Goal: Task Accomplishment & Management: Manage account settings

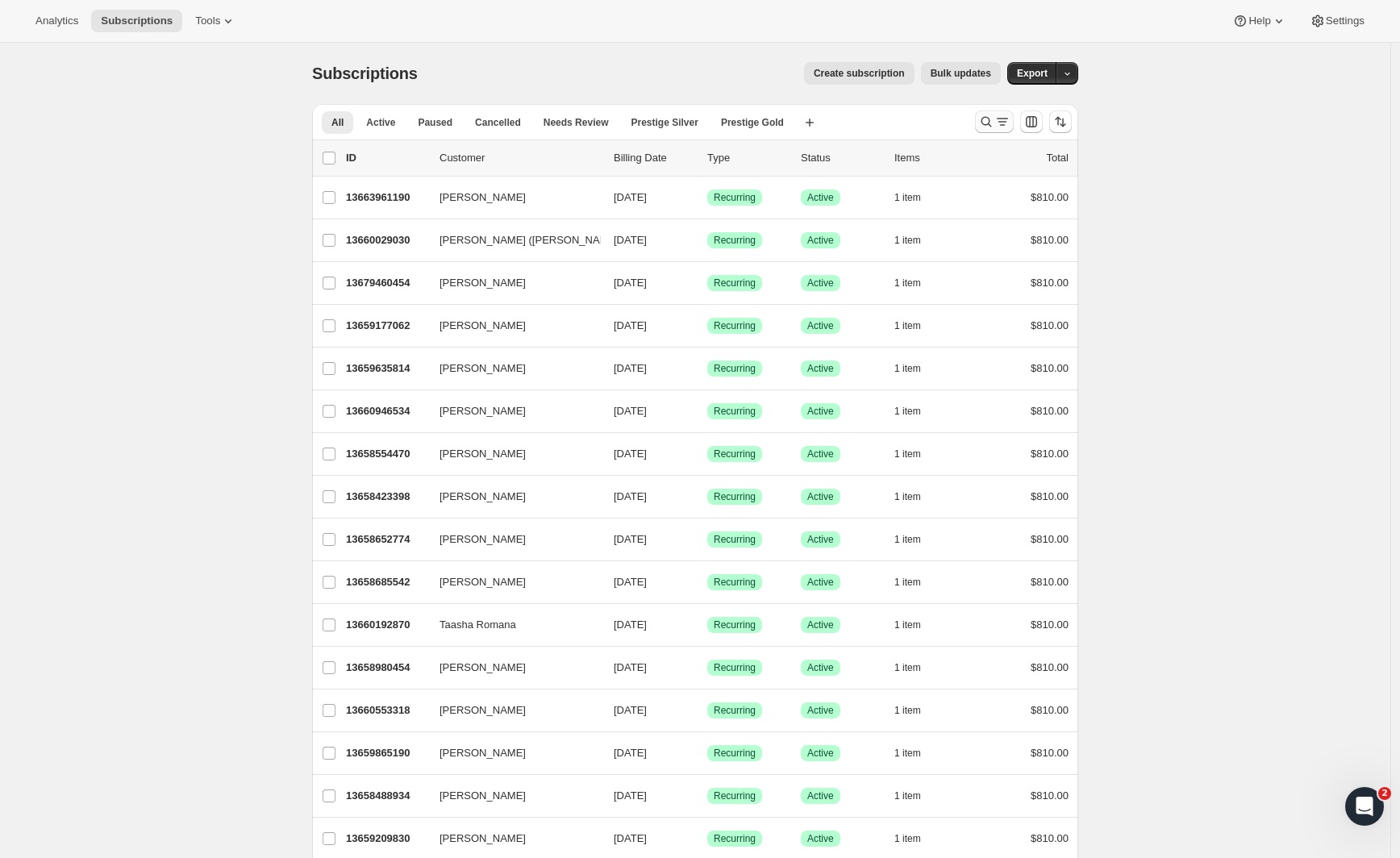
click at [1011, 122] on icon "Search and filter results" at bounding box center [1002, 121] width 16 height 16
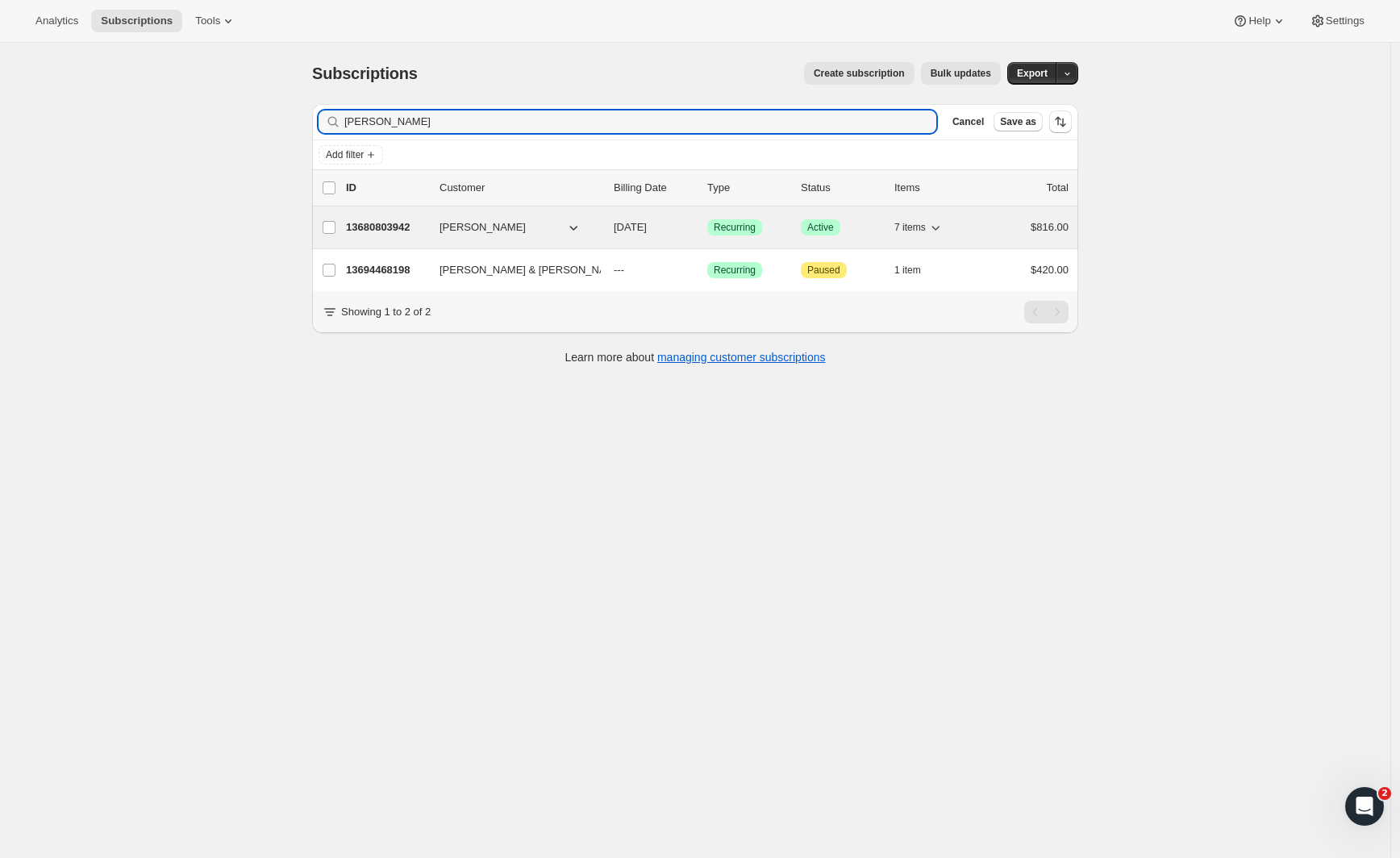
type input "DARRELL"
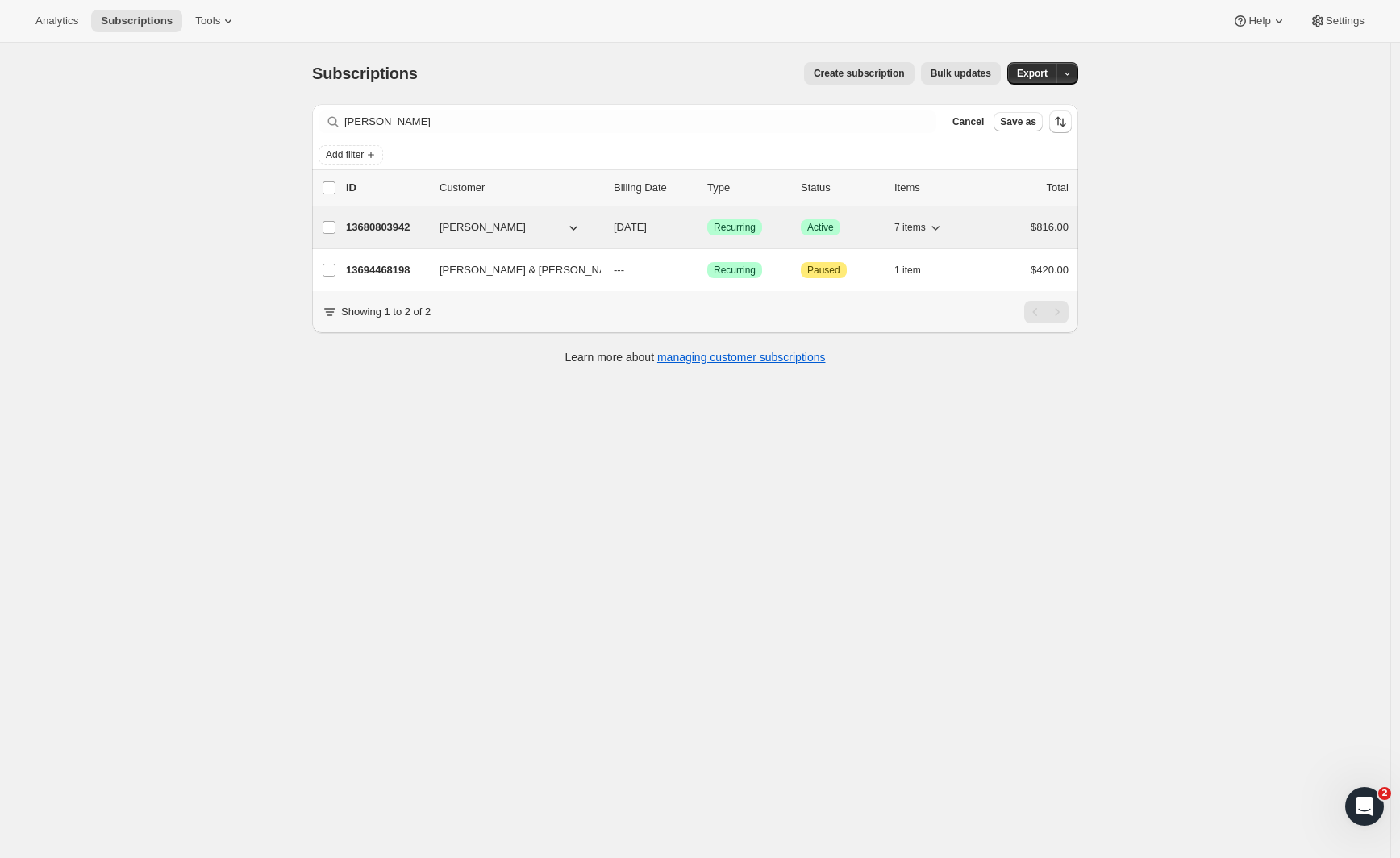
click at [419, 227] on p "13680803942" at bounding box center [385, 227] width 80 height 16
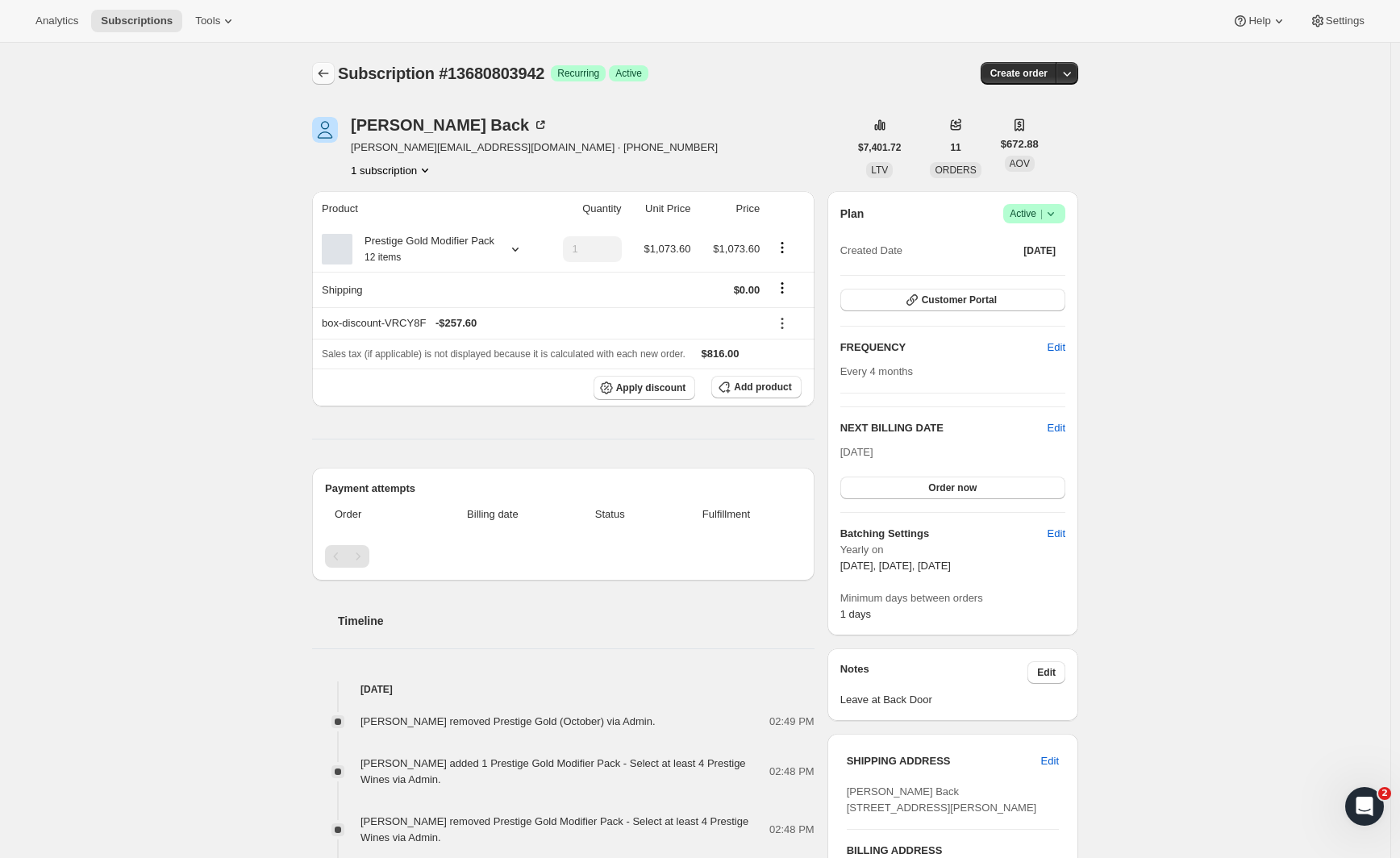
click at [330, 76] on icon "Subscriptions" at bounding box center [323, 73] width 16 height 16
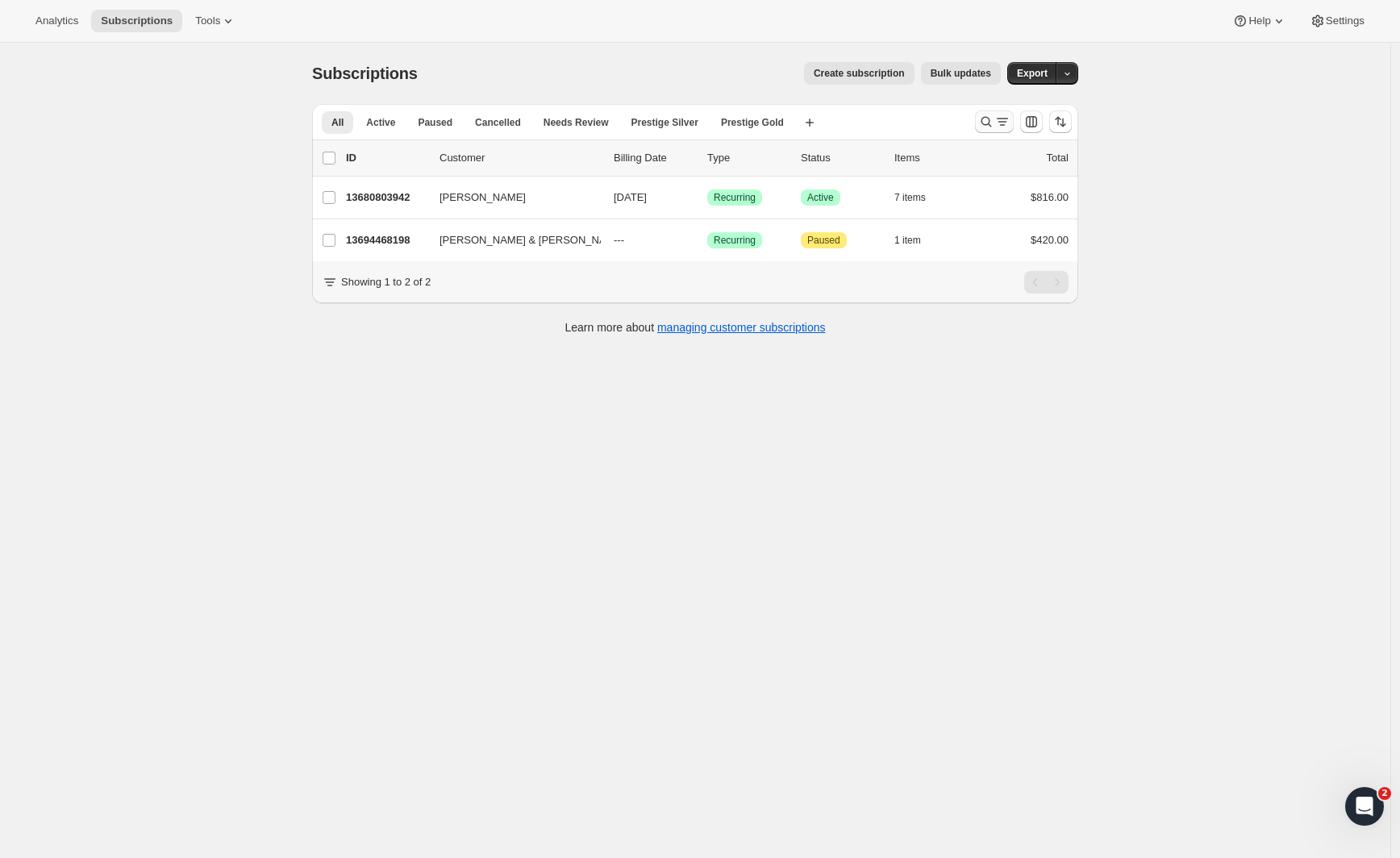
click at [1005, 118] on icon "Search and filter results" at bounding box center [1002, 121] width 16 height 16
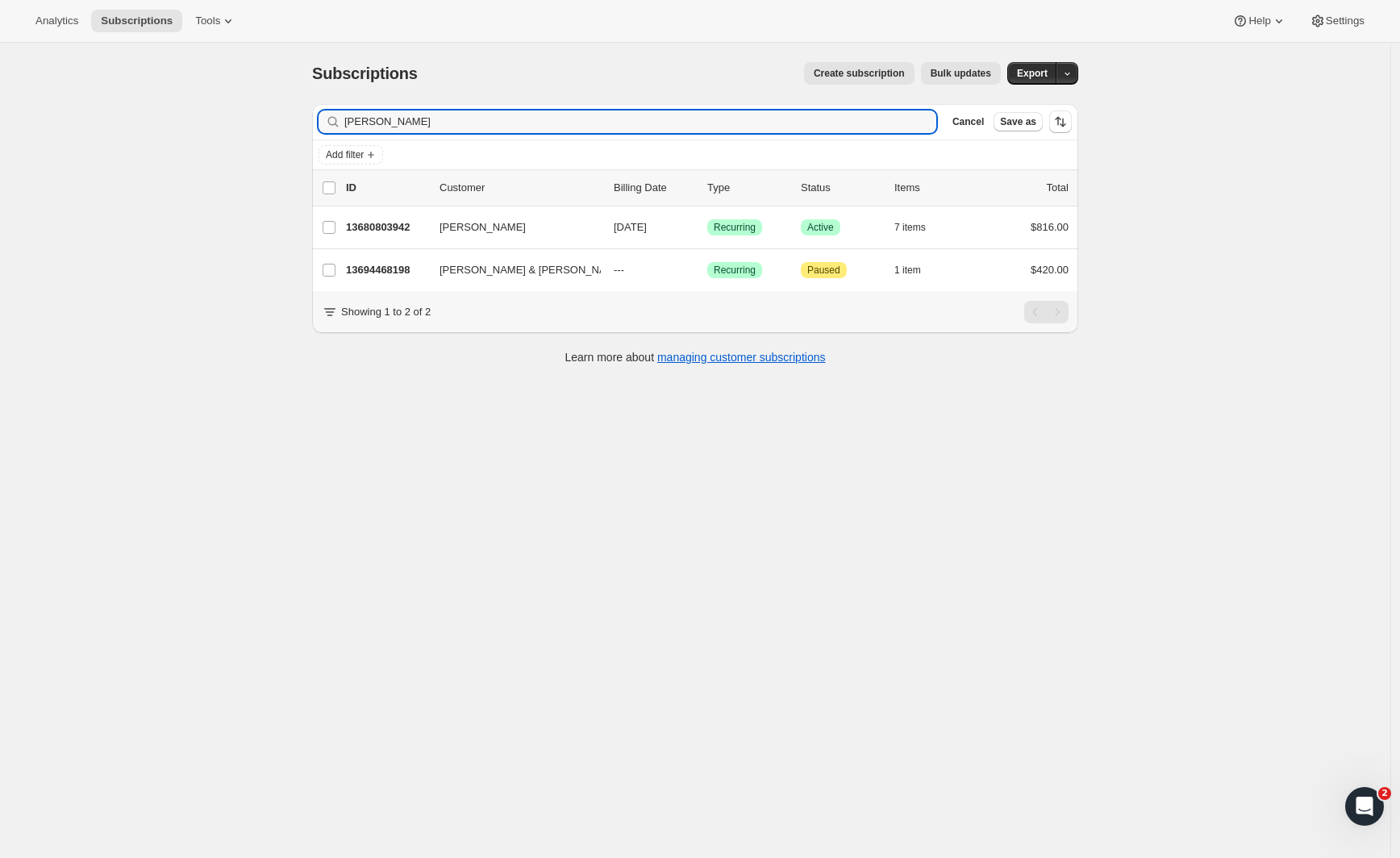
drag, startPoint x: 430, startPoint y: 116, endPoint x: 272, endPoint y: 108, distance: 158.2
click at [272, 108] on div "Subscriptions. This page is ready Subscriptions Create subscription Bulk update…" at bounding box center [695, 472] width 1391 height 858
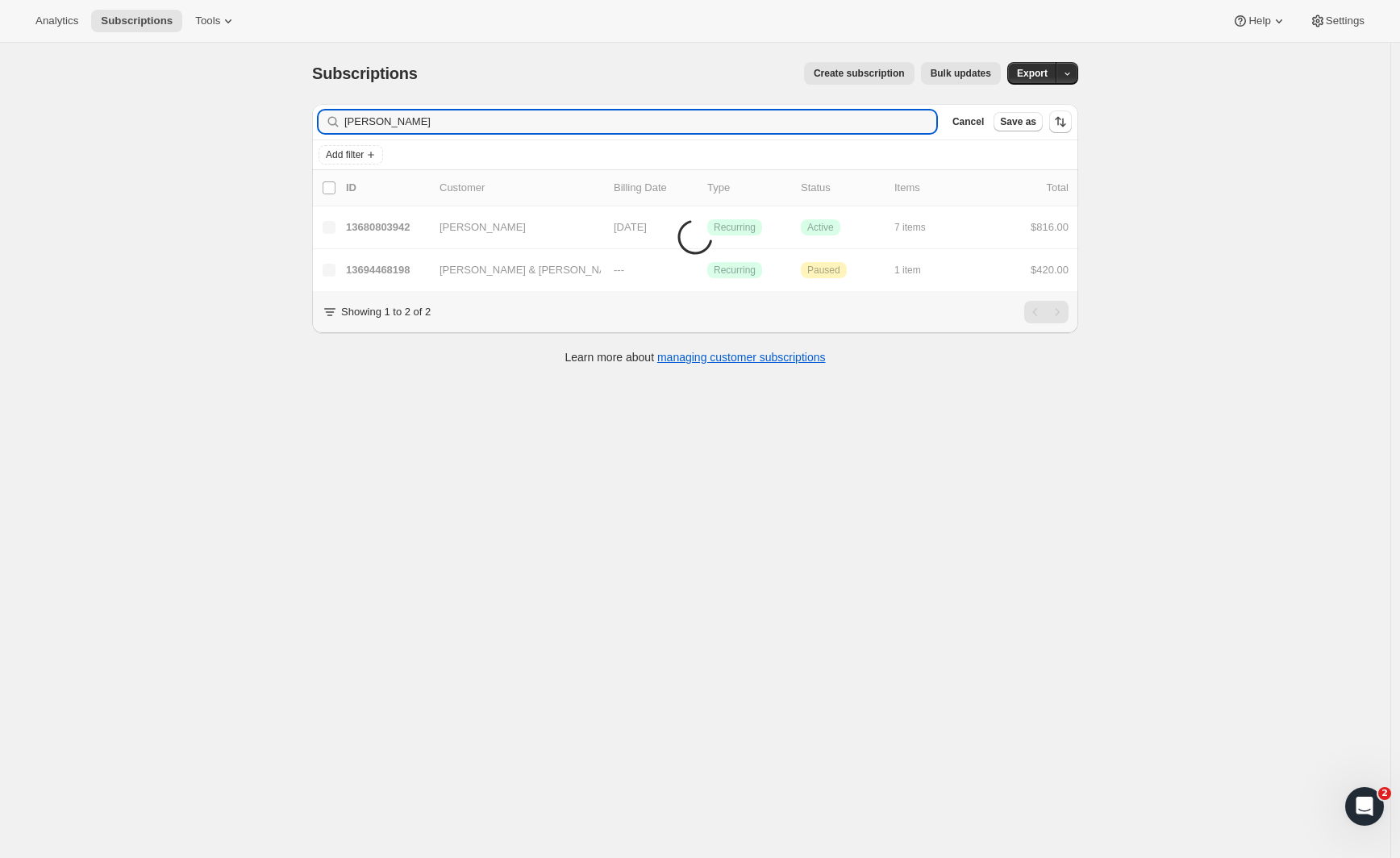
type input "JOANNE"
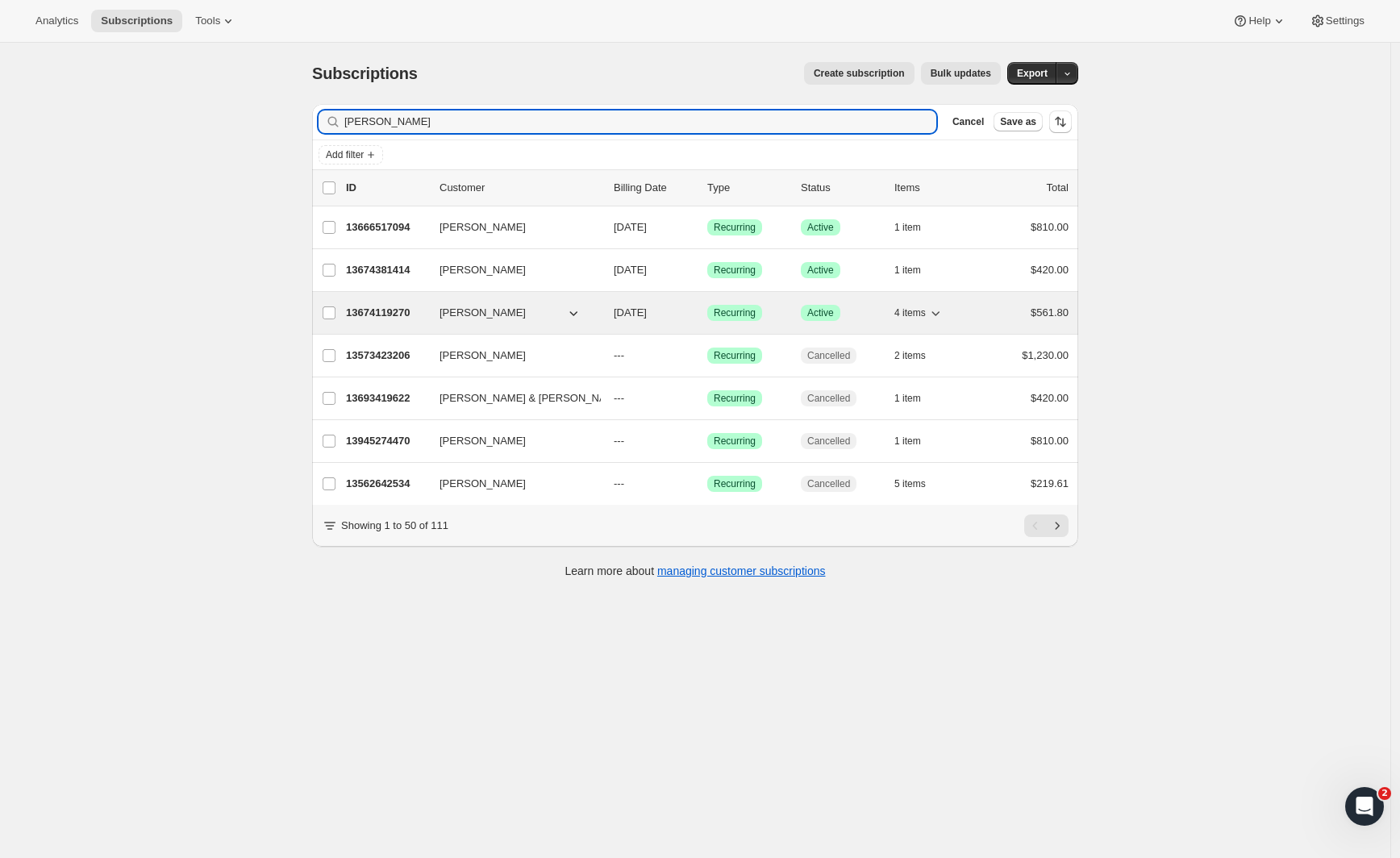
click at [394, 316] on p "13674119270" at bounding box center [385, 313] width 80 height 16
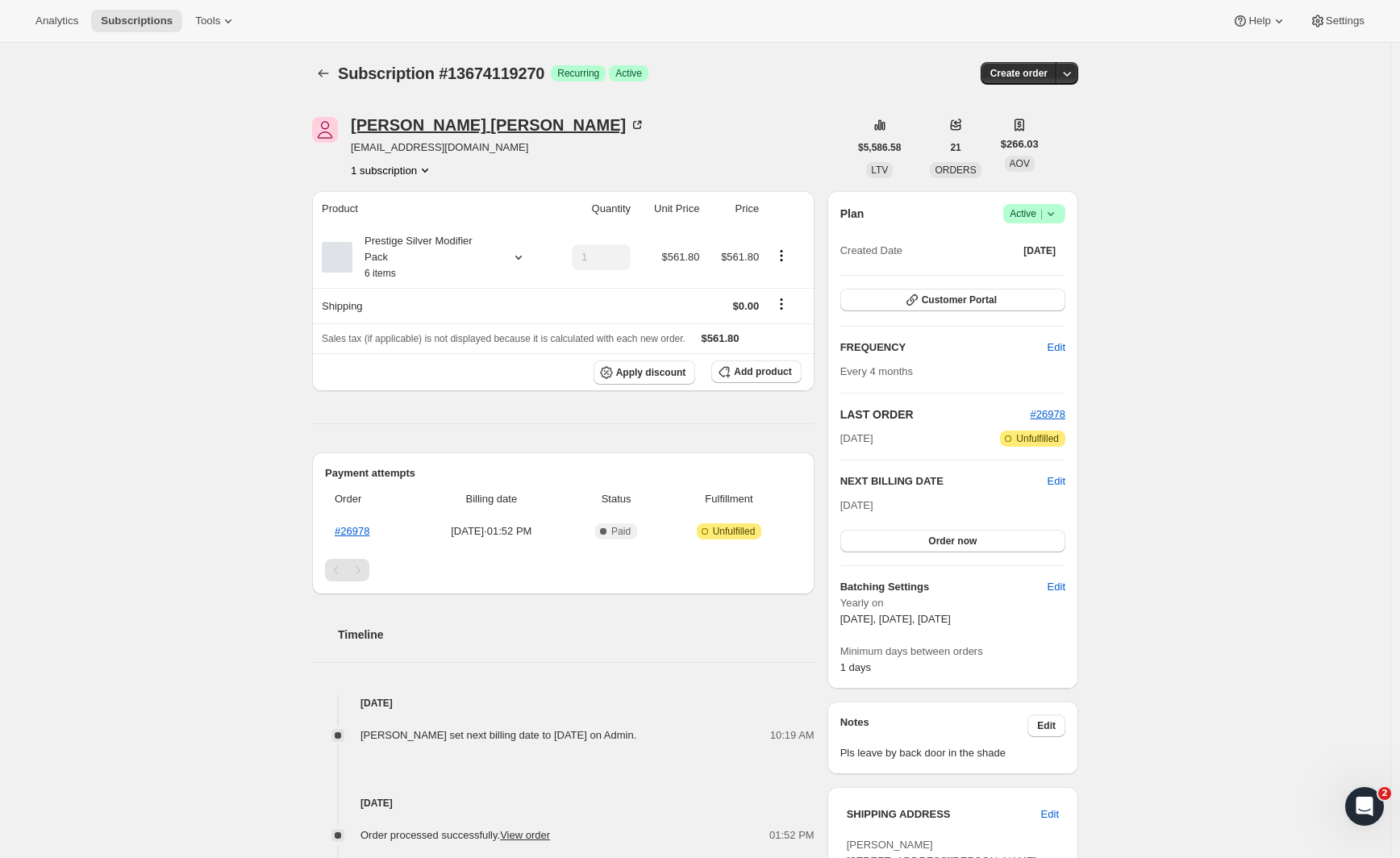
click at [401, 124] on div "Joanne DEITCH" at bounding box center [498, 125] width 295 height 16
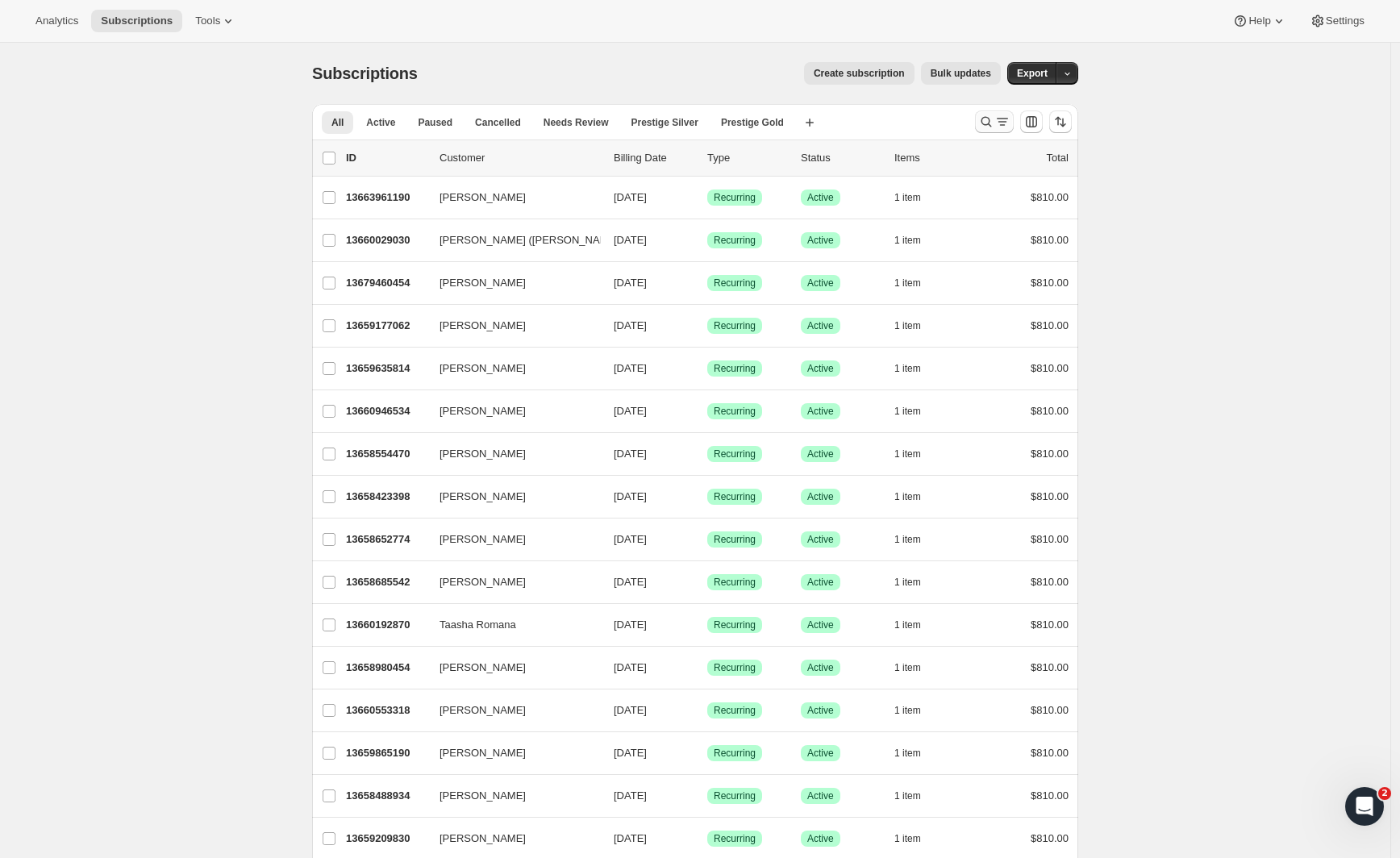
click at [993, 125] on icon "Search and filter results" at bounding box center [986, 121] width 16 height 16
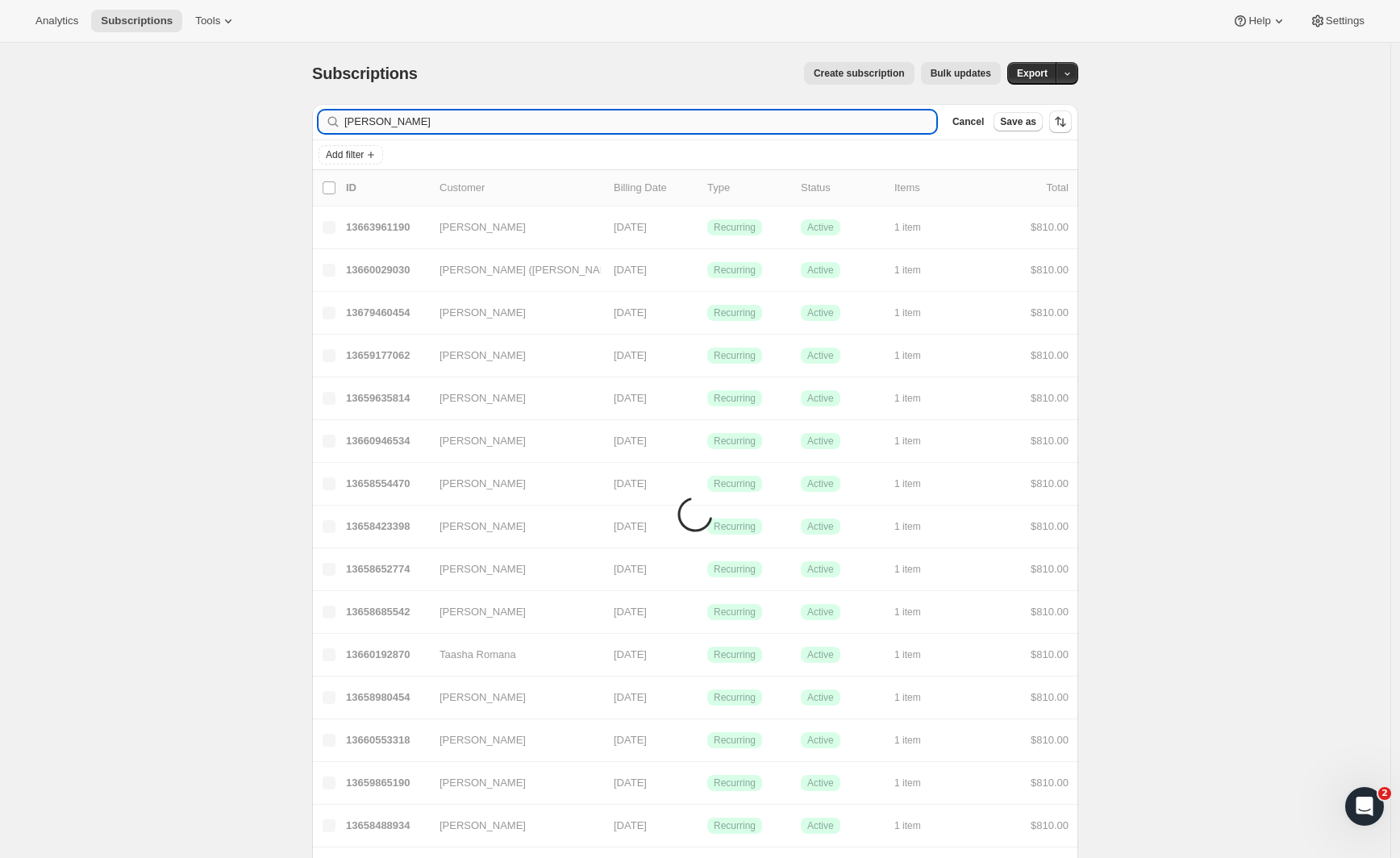
type input "[PERSON_NAME]"
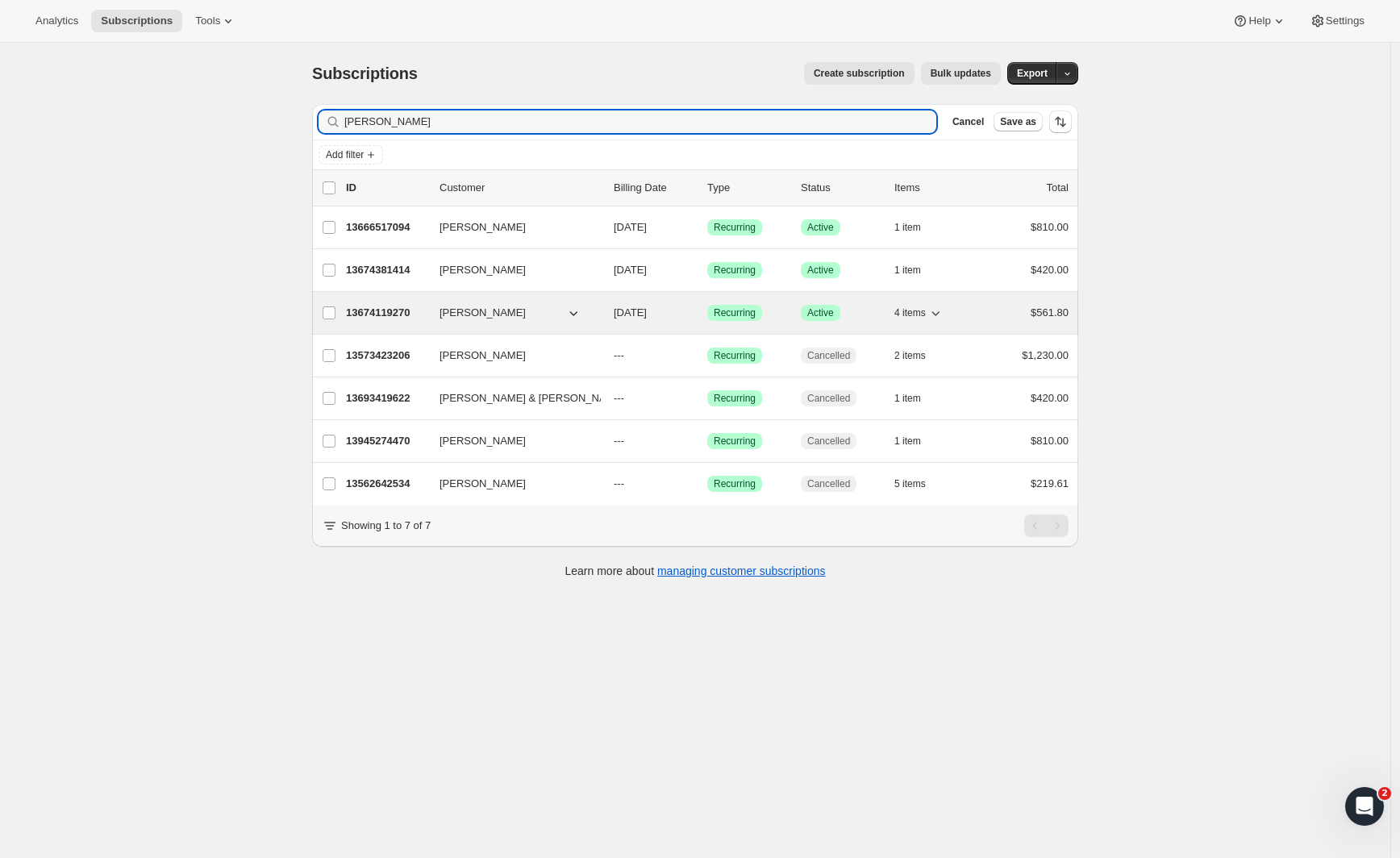
click at [401, 317] on p "13674119270" at bounding box center [385, 313] width 80 height 16
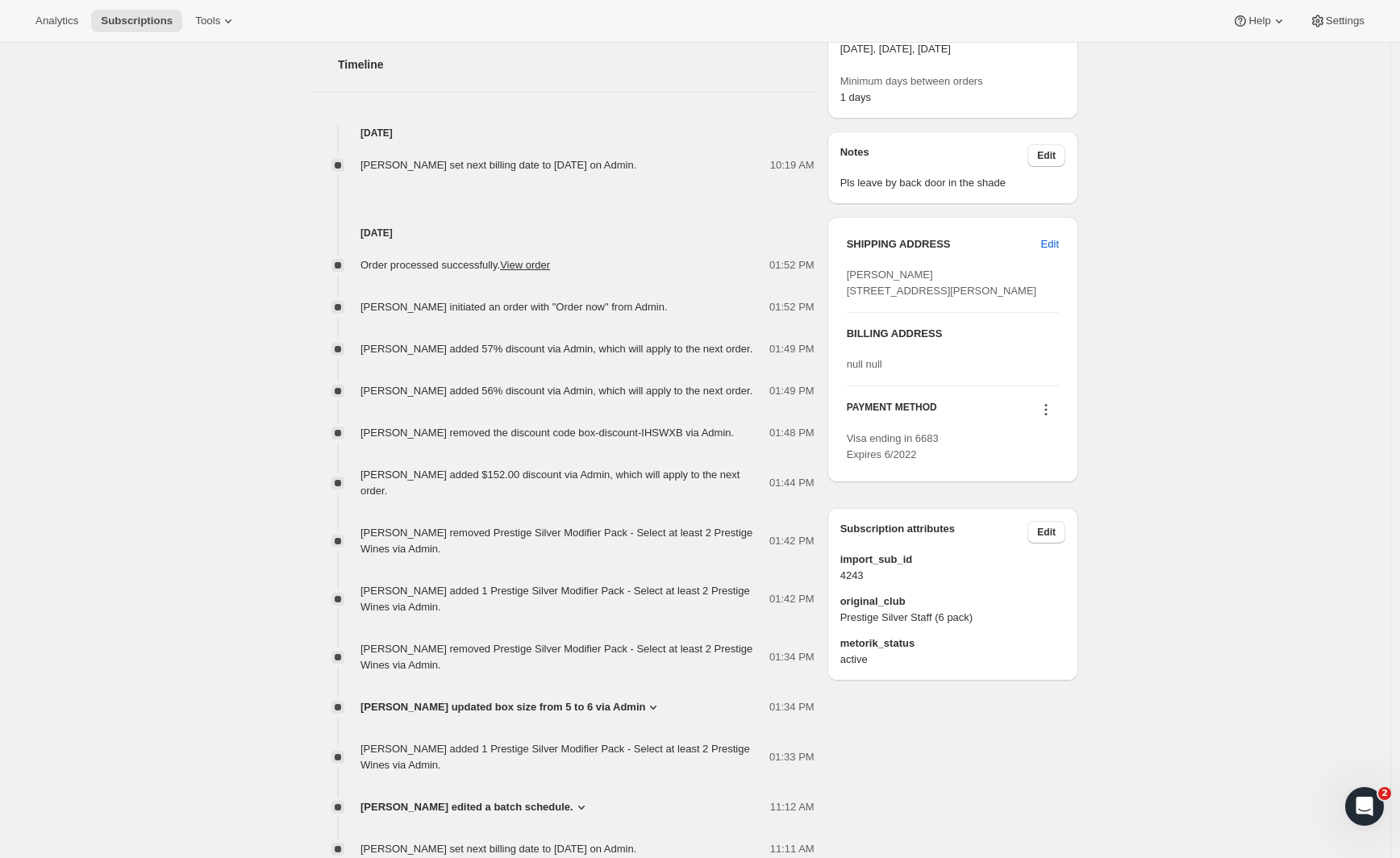
scroll to position [791, 0]
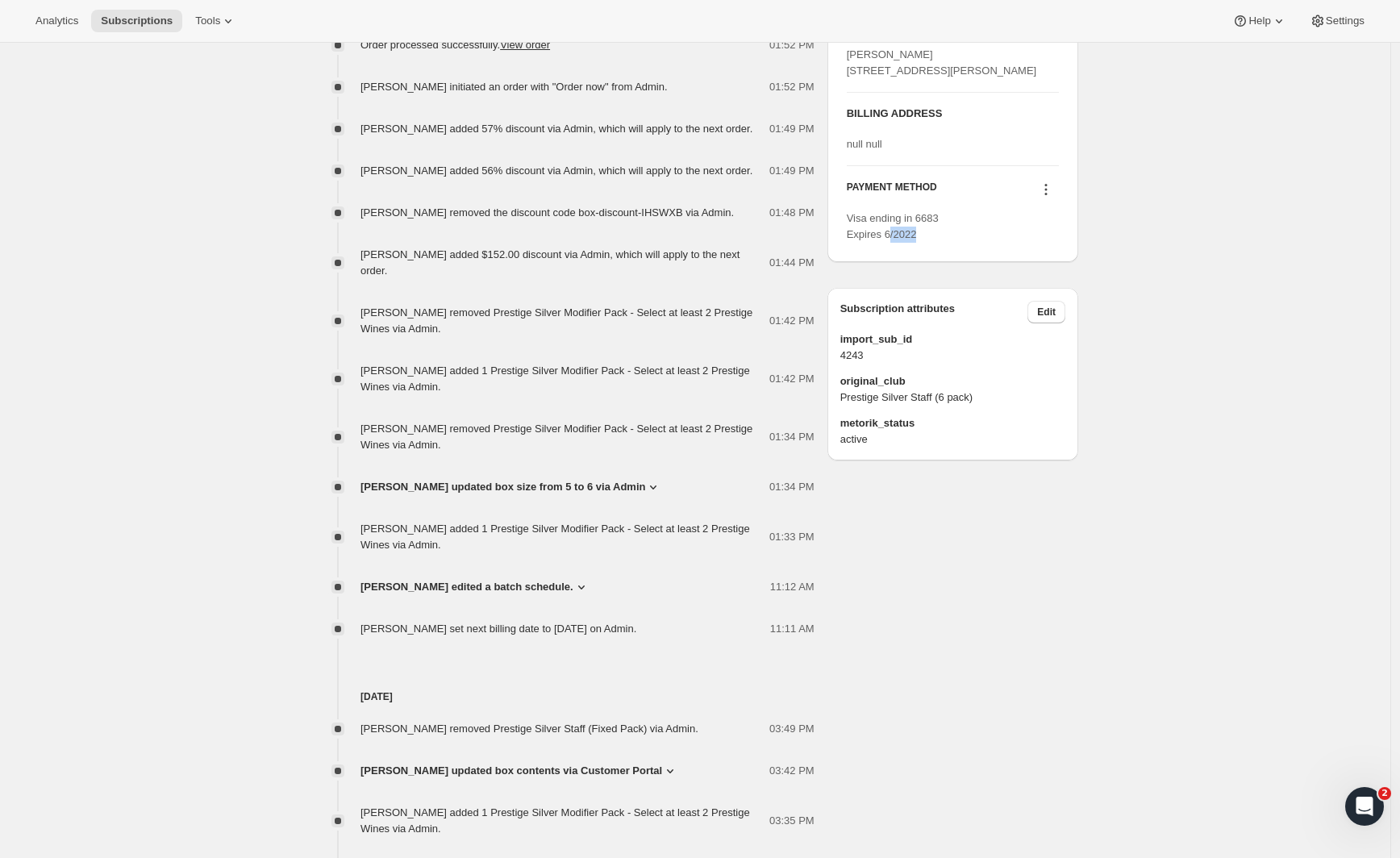
drag, startPoint x: 934, startPoint y: 302, endPoint x: 896, endPoint y: 300, distance: 38.1
click at [896, 243] on div "Visa ending in 6683 Expires 6/2022" at bounding box center [952, 227] width 213 height 32
click at [1135, 263] on div "Subscription #13674119270. This page is ready Subscription #13674119270 Success…" at bounding box center [695, 119] width 1391 height 1734
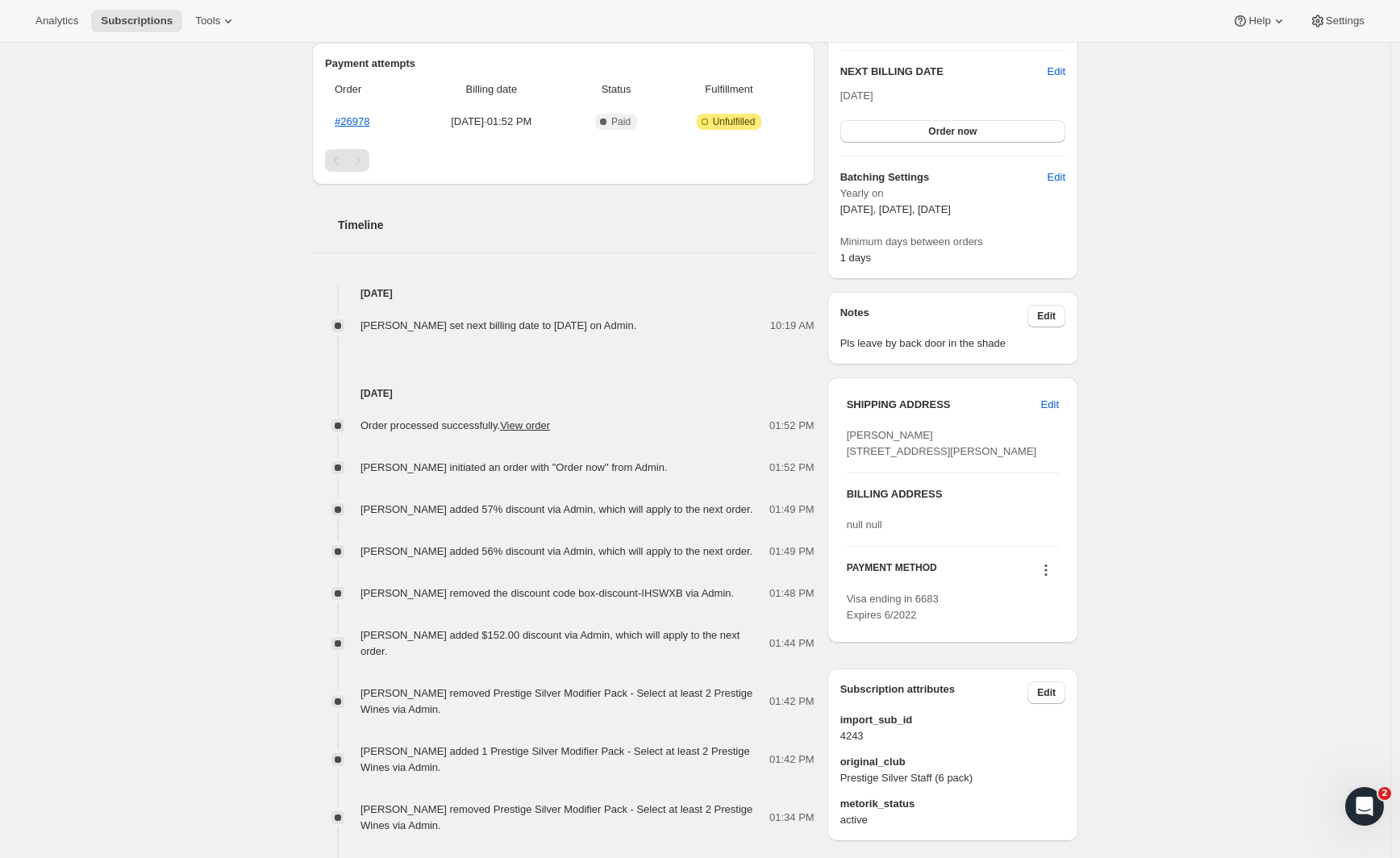
scroll to position [0, 0]
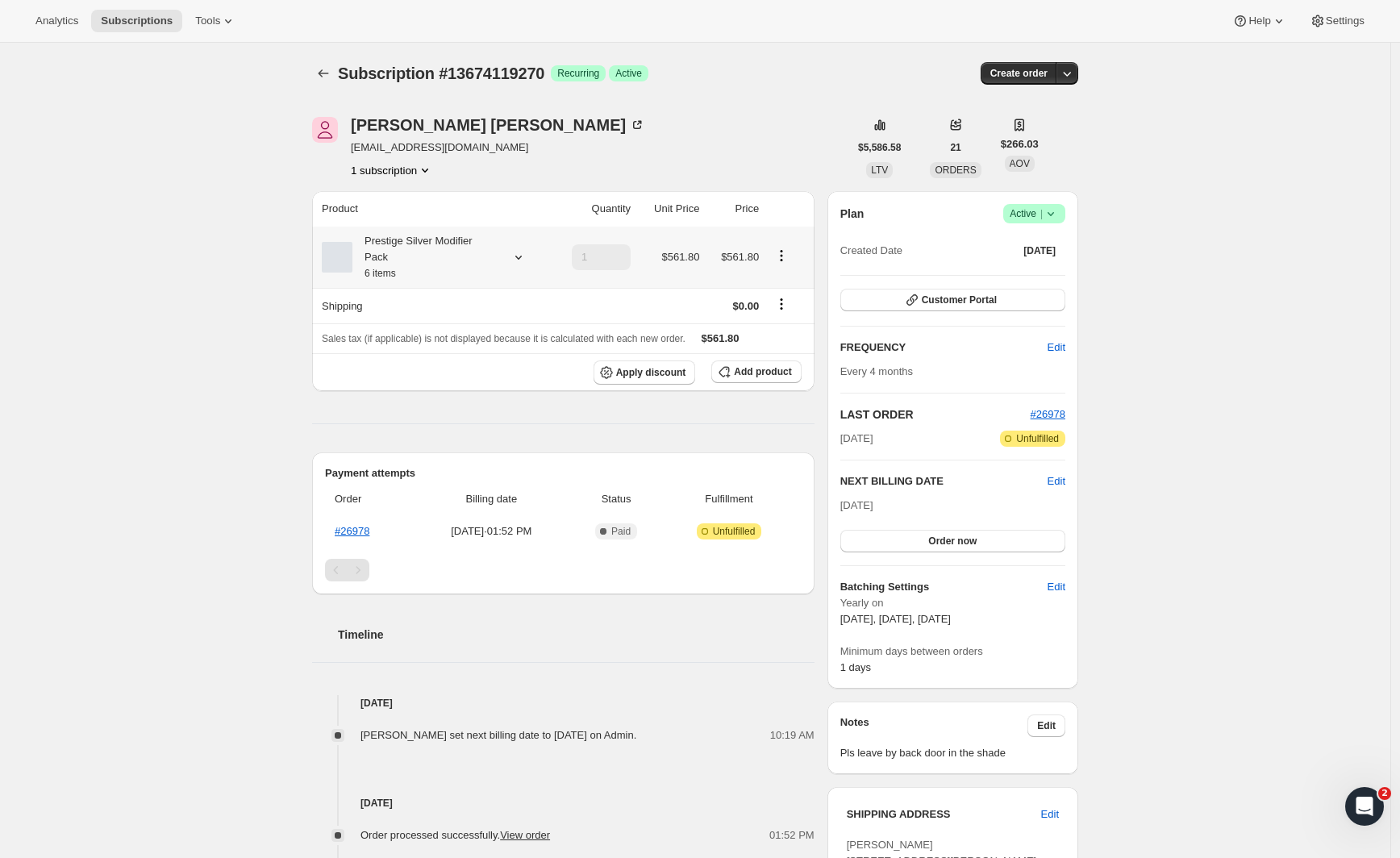
click at [782, 260] on icon "Product actions" at bounding box center [781, 255] width 16 height 16
click at [781, 283] on span "Edit box" at bounding box center [786, 289] width 38 height 12
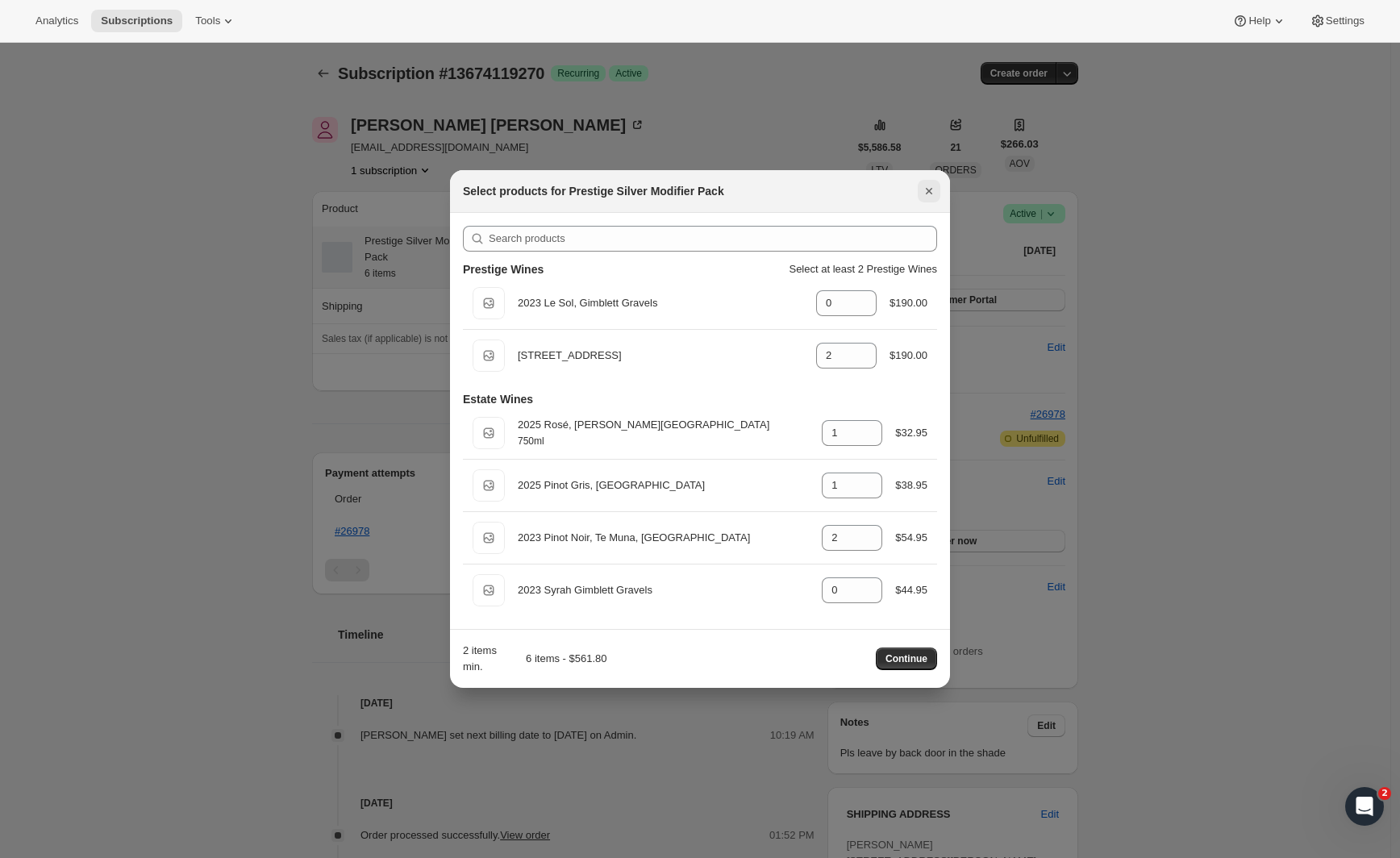
click at [934, 191] on icon "Close" at bounding box center [929, 191] width 16 height 16
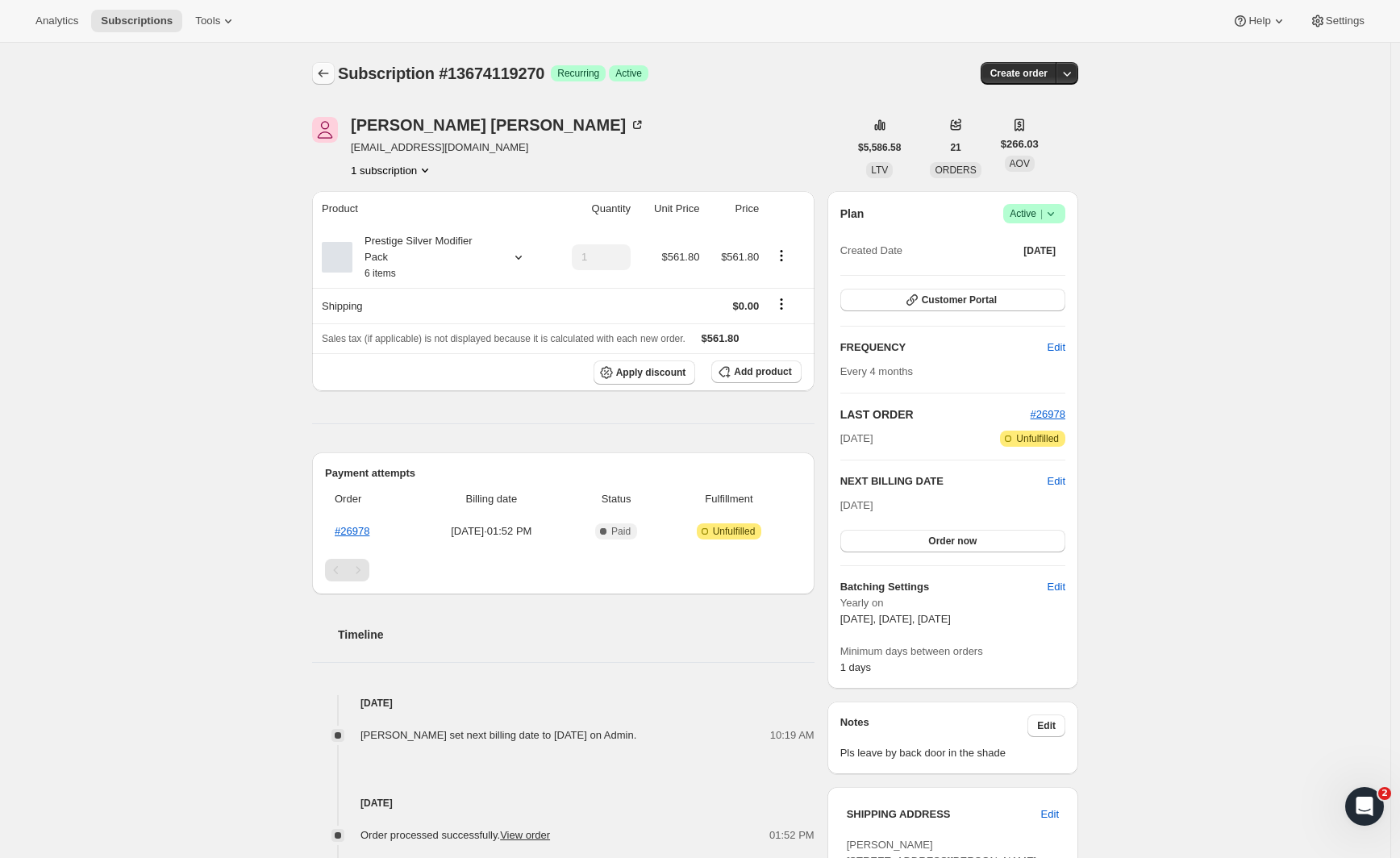
click at [321, 72] on icon "Subscriptions" at bounding box center [323, 73] width 16 height 16
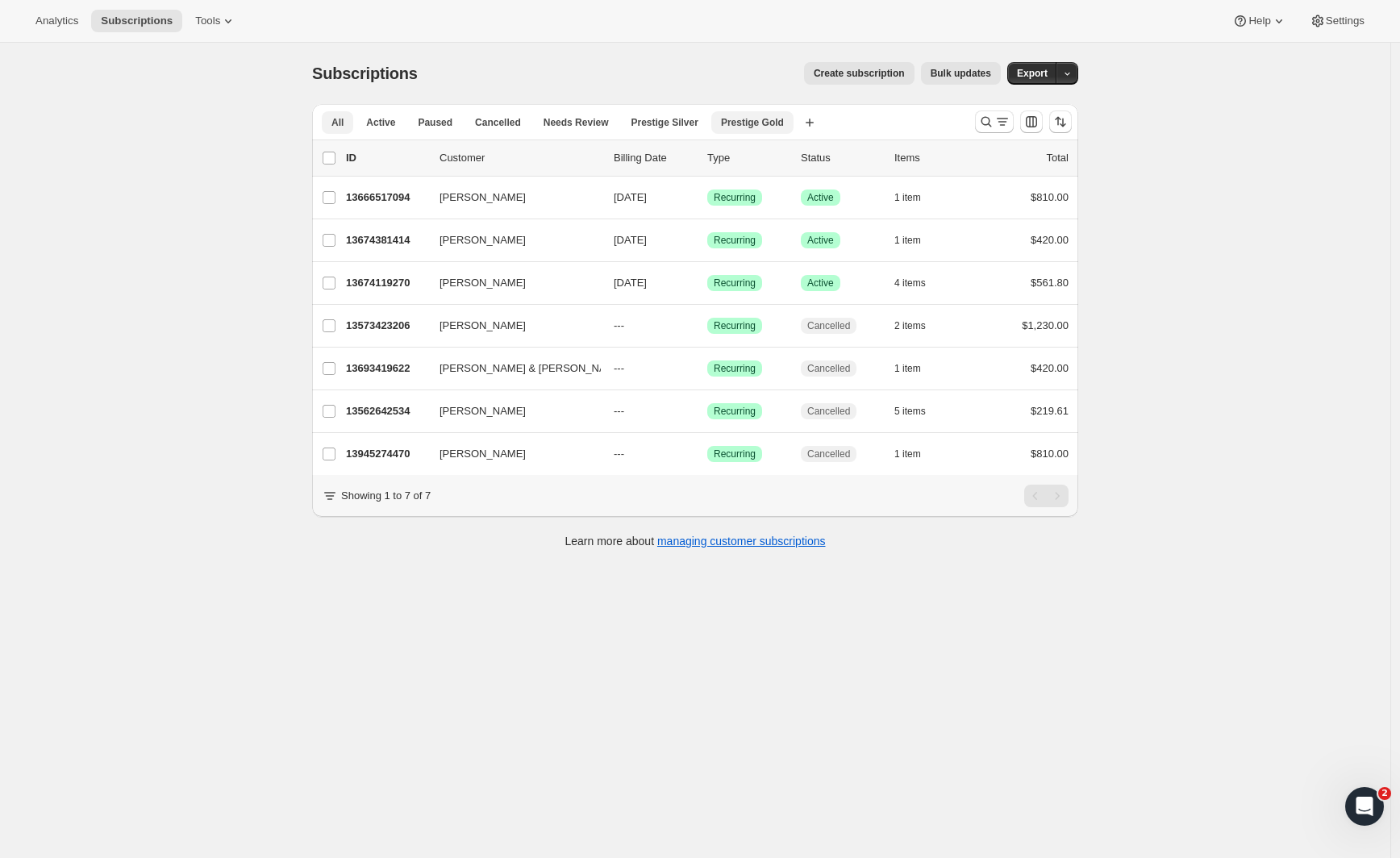
click at [767, 119] on span "Prestige Gold" at bounding box center [752, 123] width 63 height 13
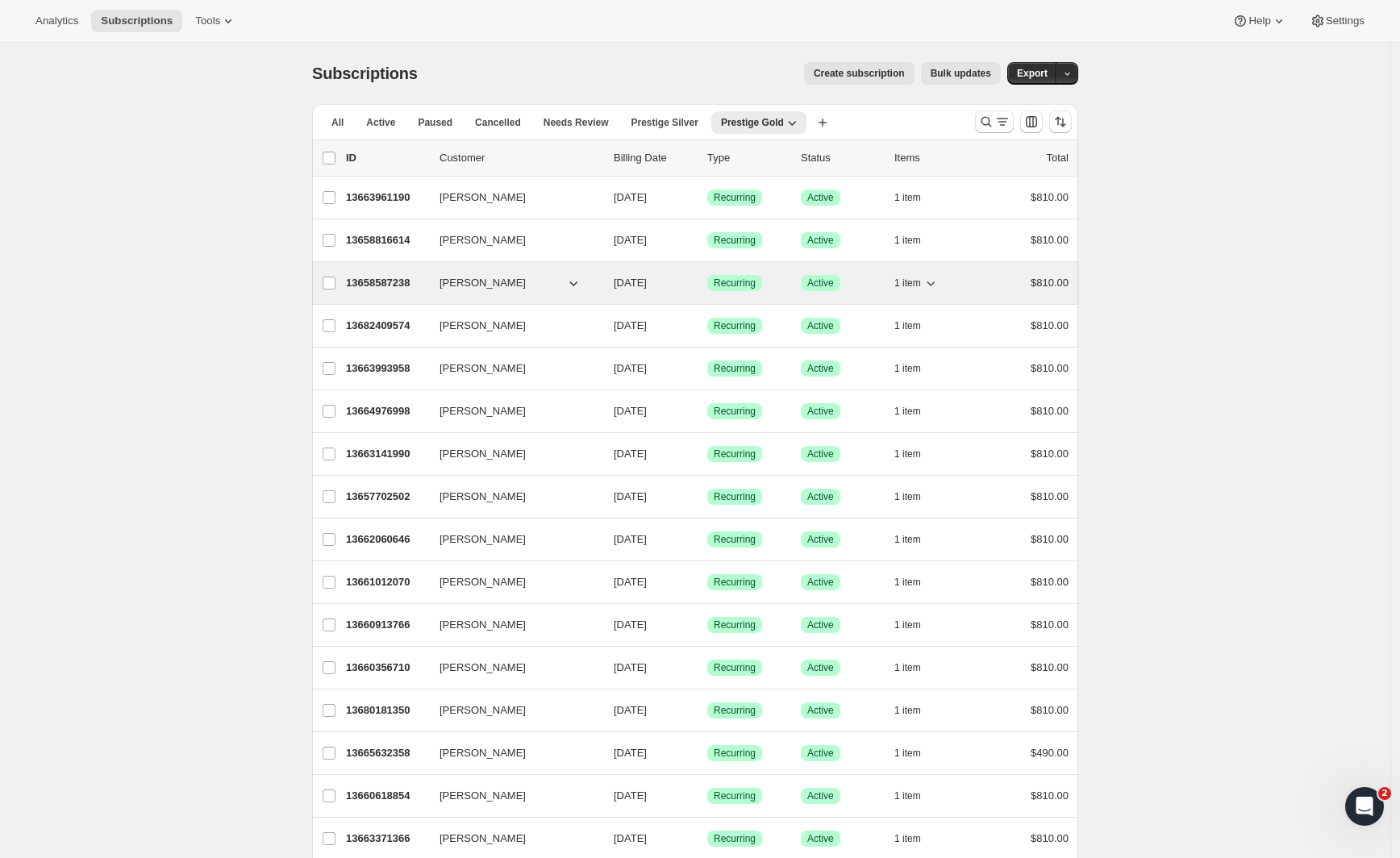
click at [465, 280] on span "[PERSON_NAME]" at bounding box center [482, 283] width 86 height 16
click at [399, 287] on p "13658587238" at bounding box center [385, 283] width 80 height 16
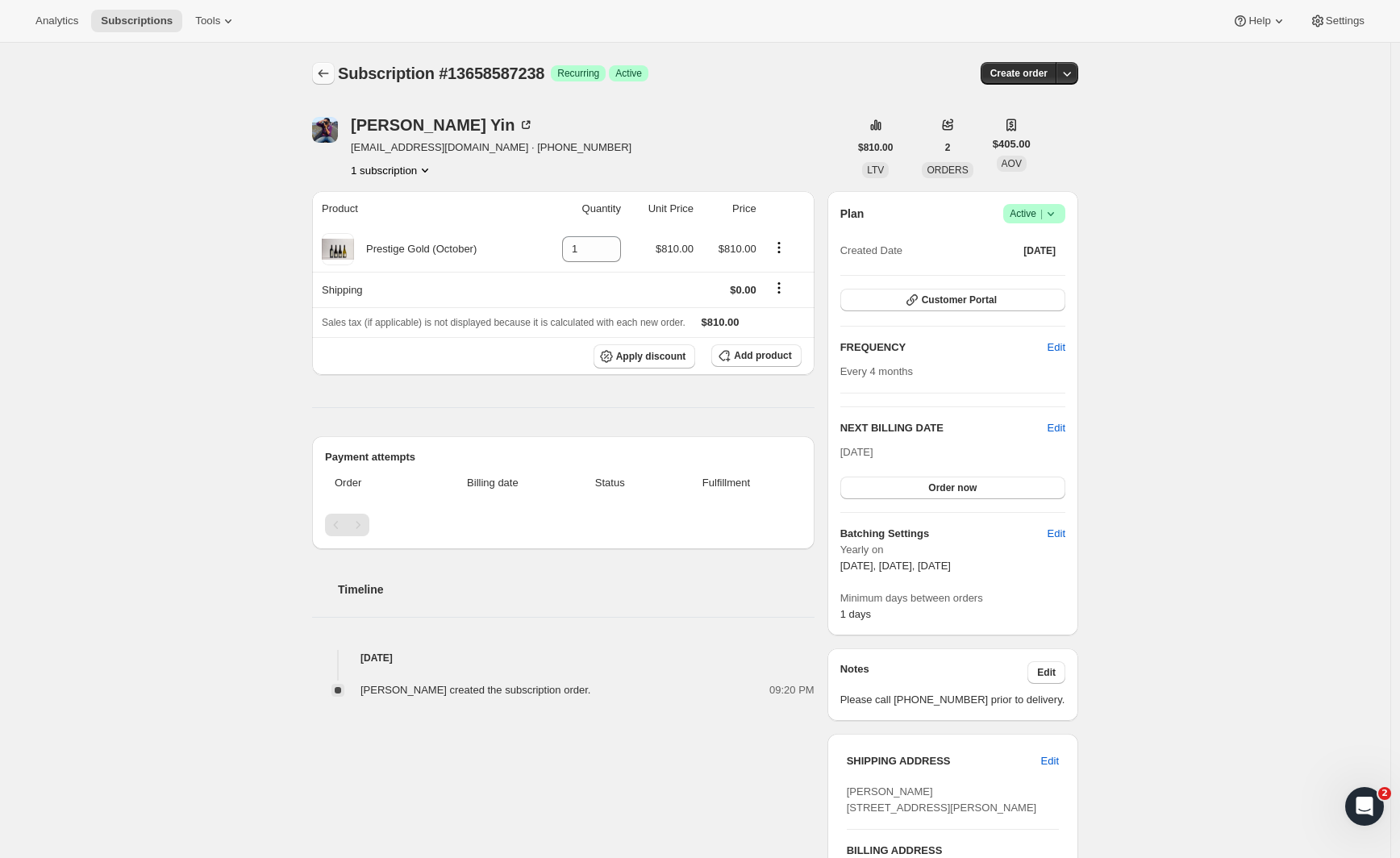
click at [321, 66] on icon "Subscriptions" at bounding box center [323, 73] width 16 height 16
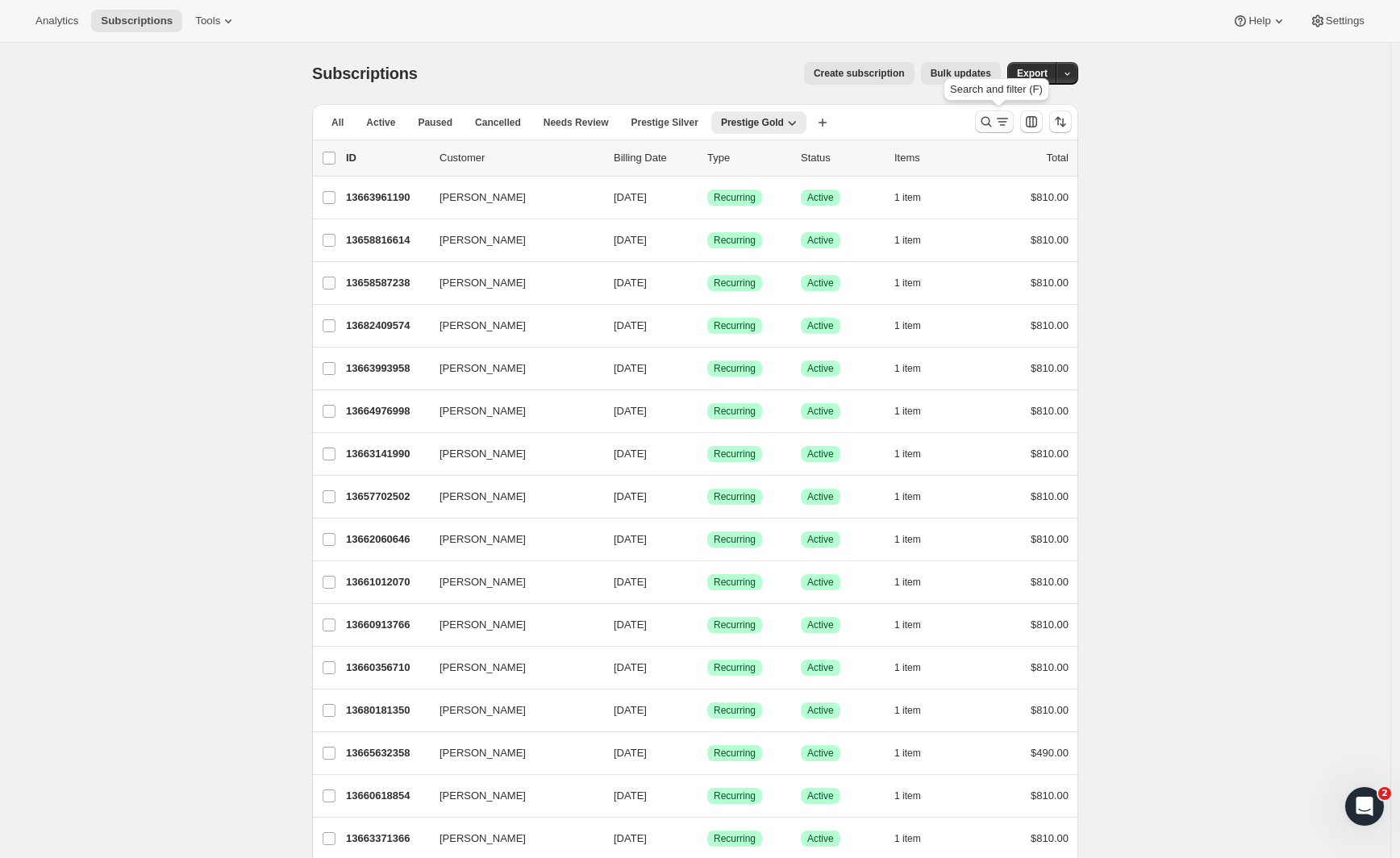
click at [990, 121] on icon "Search and filter results" at bounding box center [986, 121] width 16 height 16
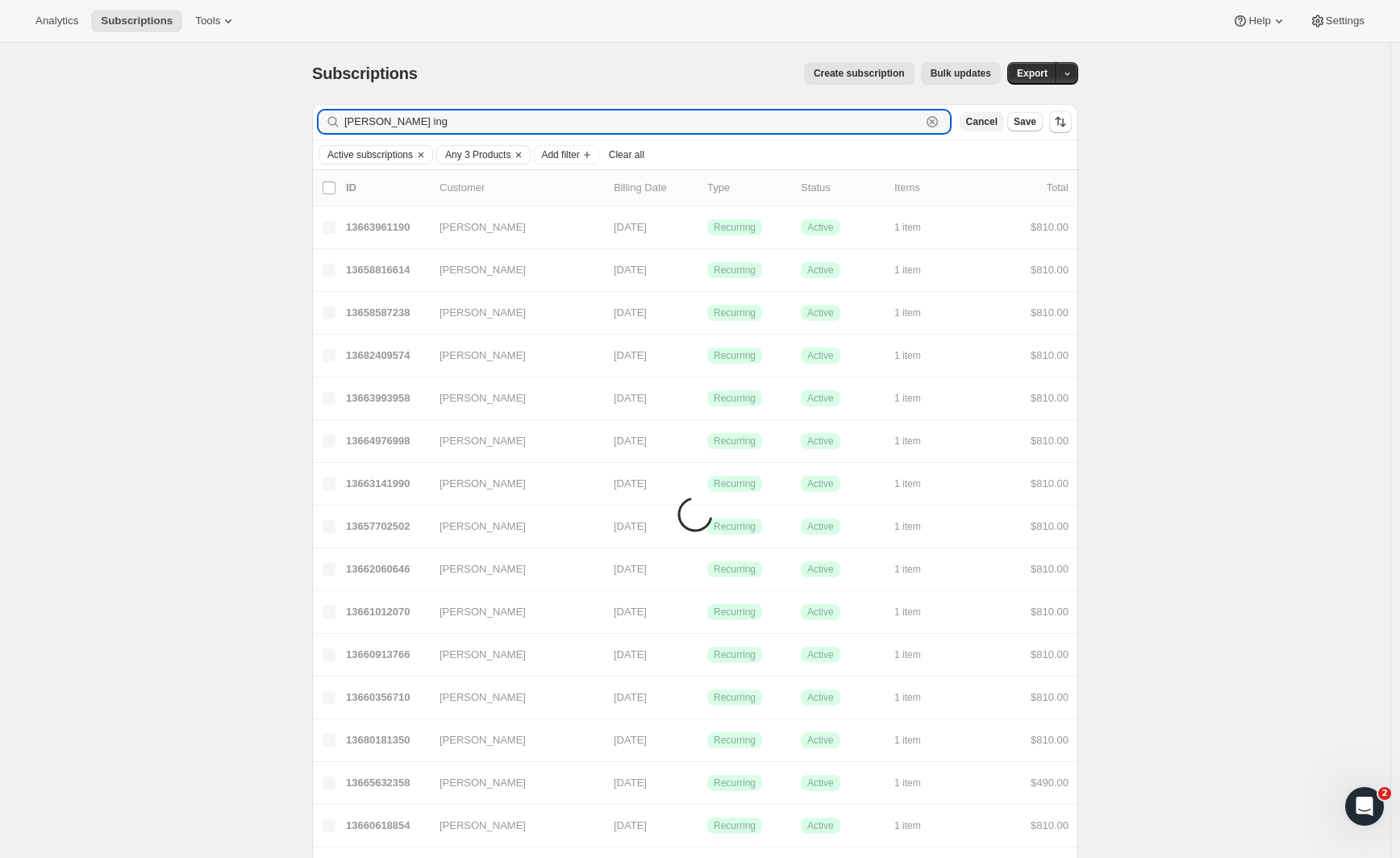
type input "Andrew ing"
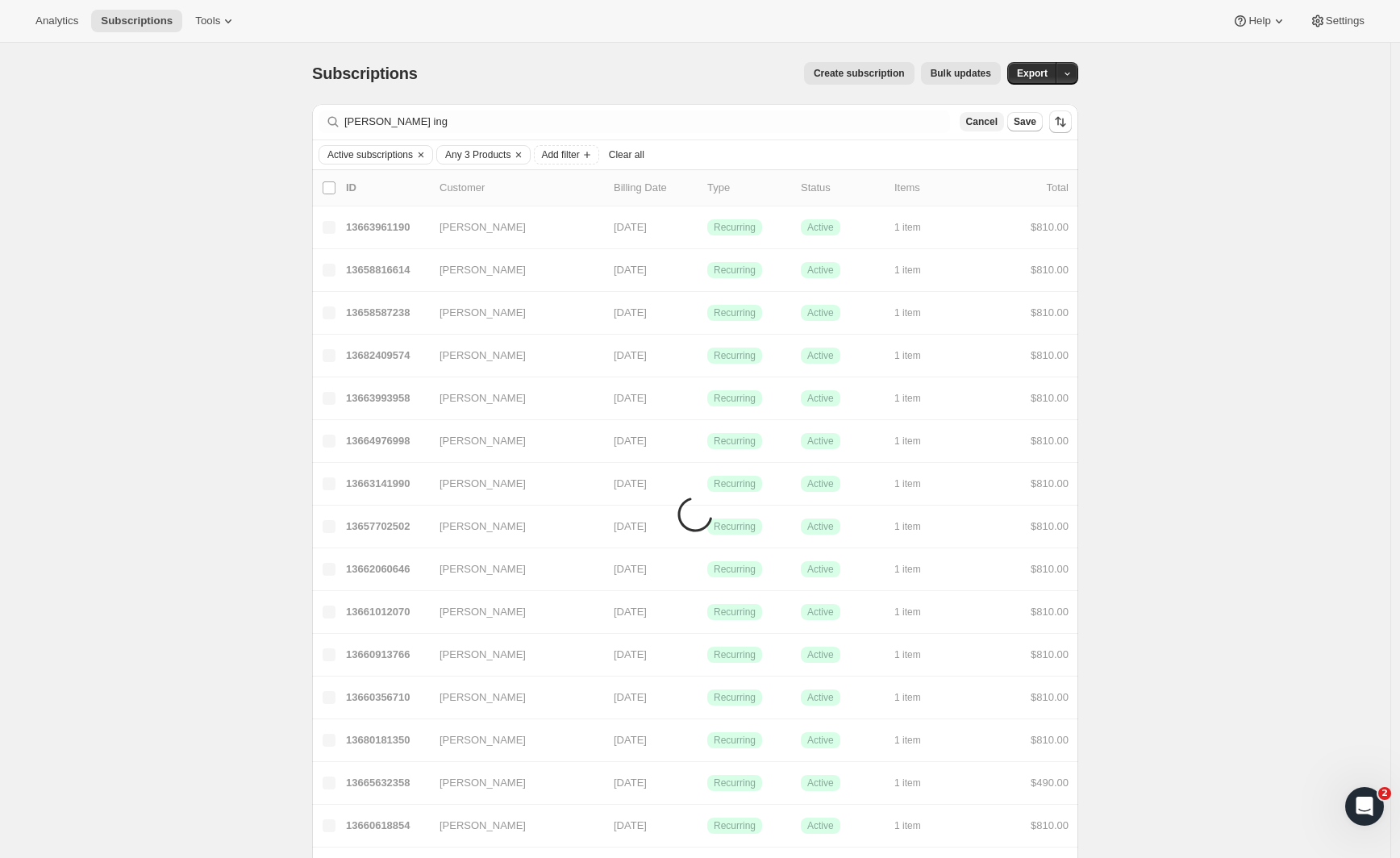
click at [989, 125] on span "Cancel" at bounding box center [982, 122] width 31 height 13
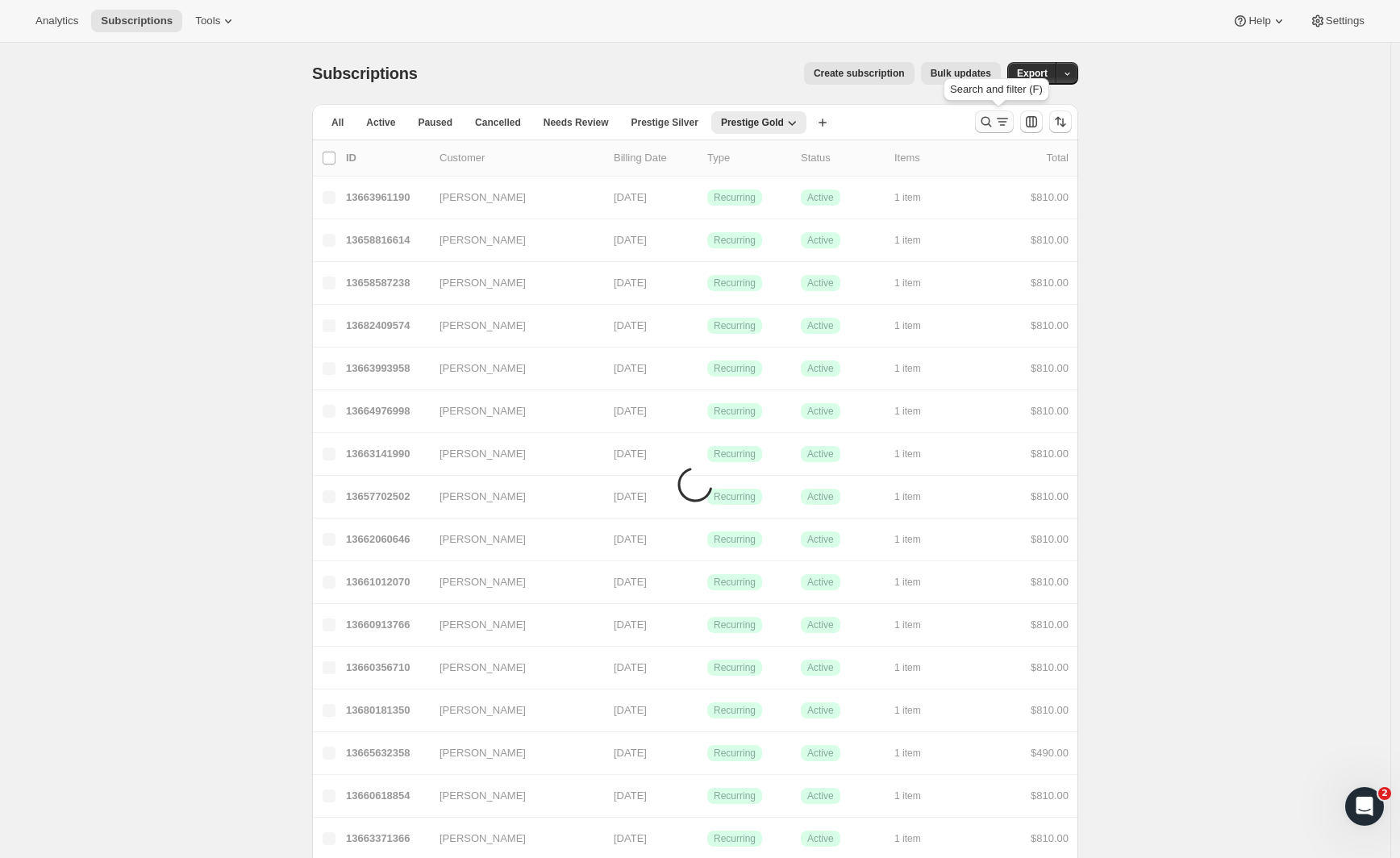
click at [1000, 120] on icon "Search and filter results" at bounding box center [1002, 121] width 16 height 16
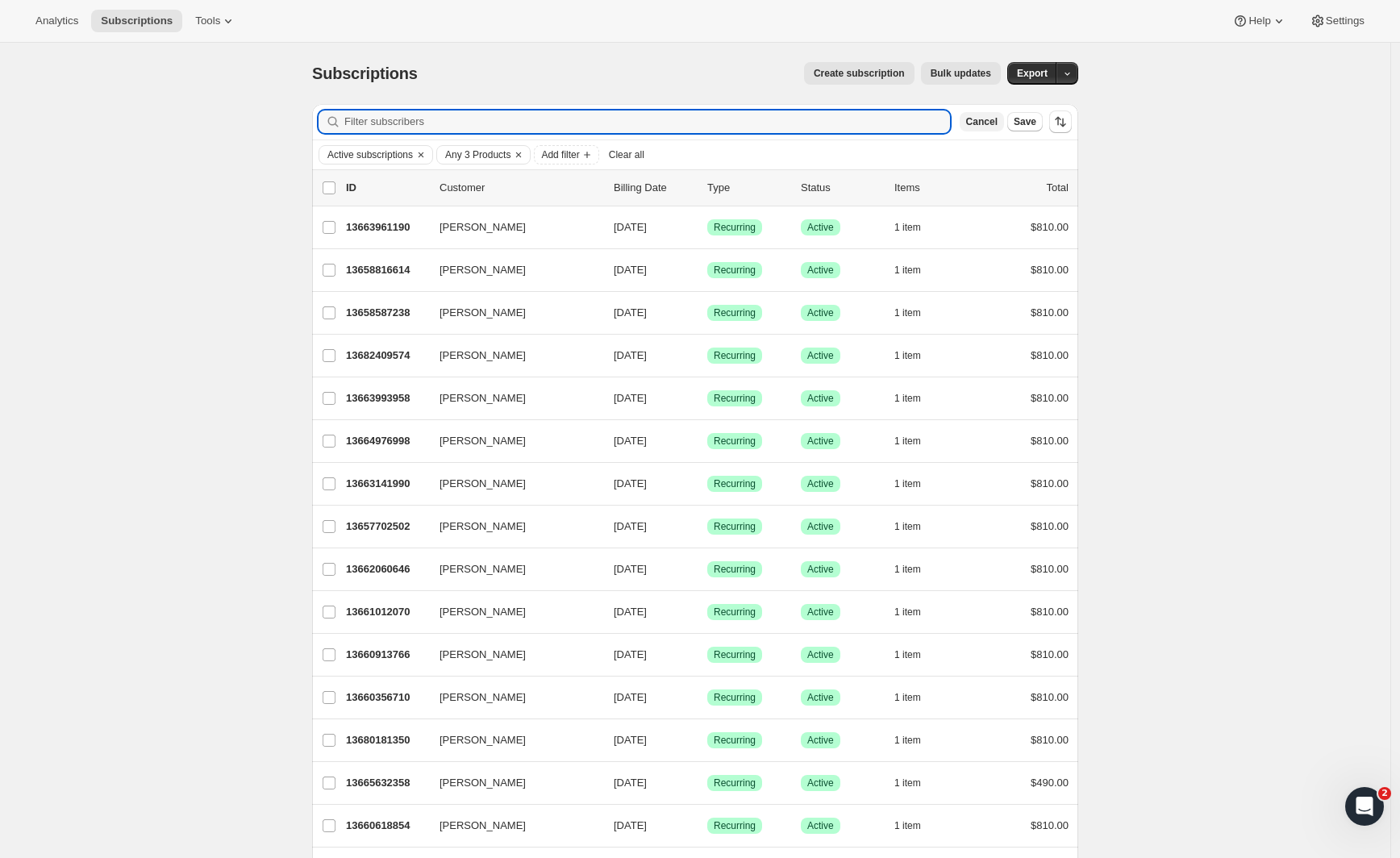
click at [975, 119] on span "Cancel" at bounding box center [982, 122] width 31 height 13
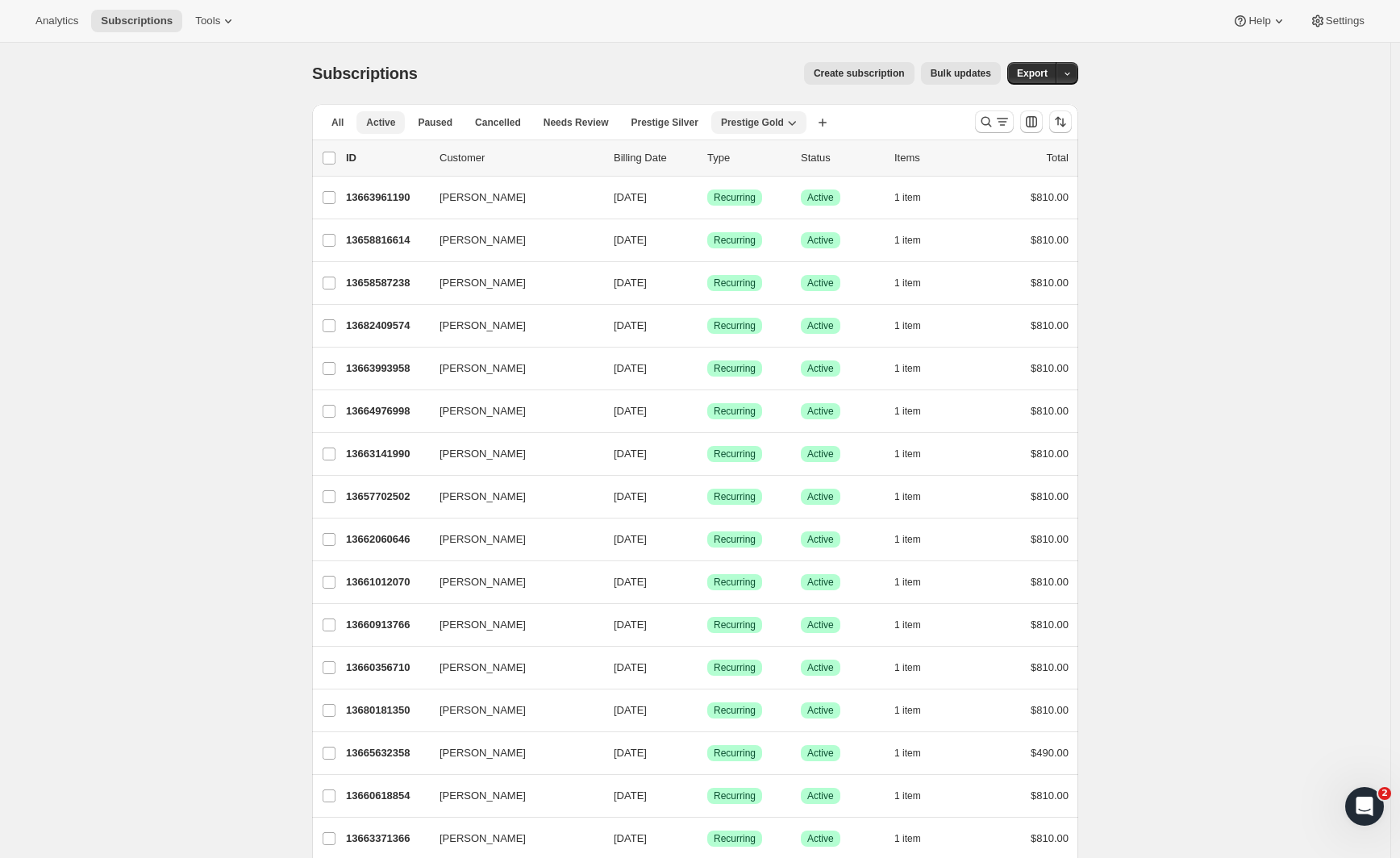
click at [387, 127] on span "Active" at bounding box center [381, 123] width 29 height 13
click at [995, 120] on icon "Search and filter results" at bounding box center [986, 121] width 16 height 16
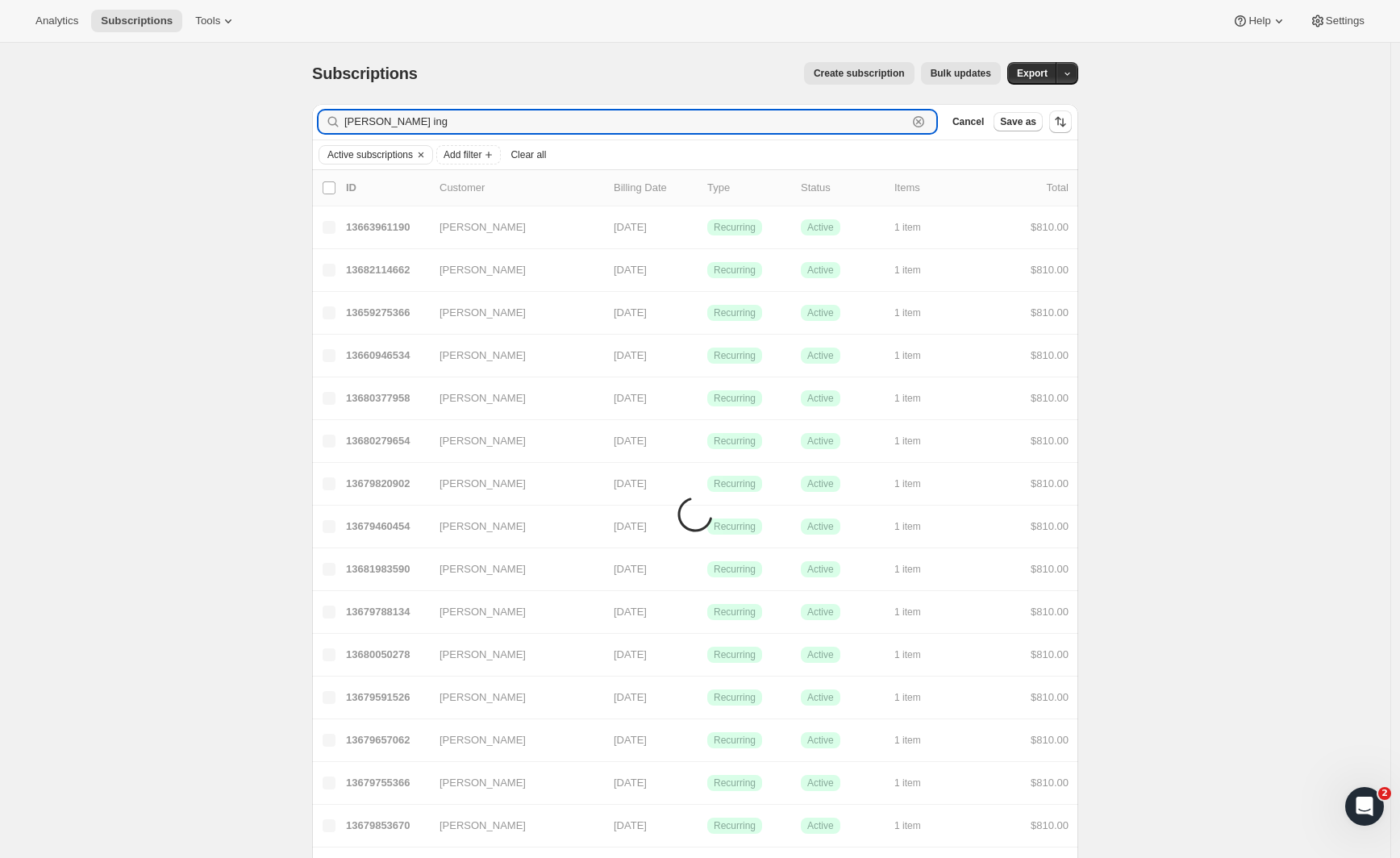
type input "Andrew ing"
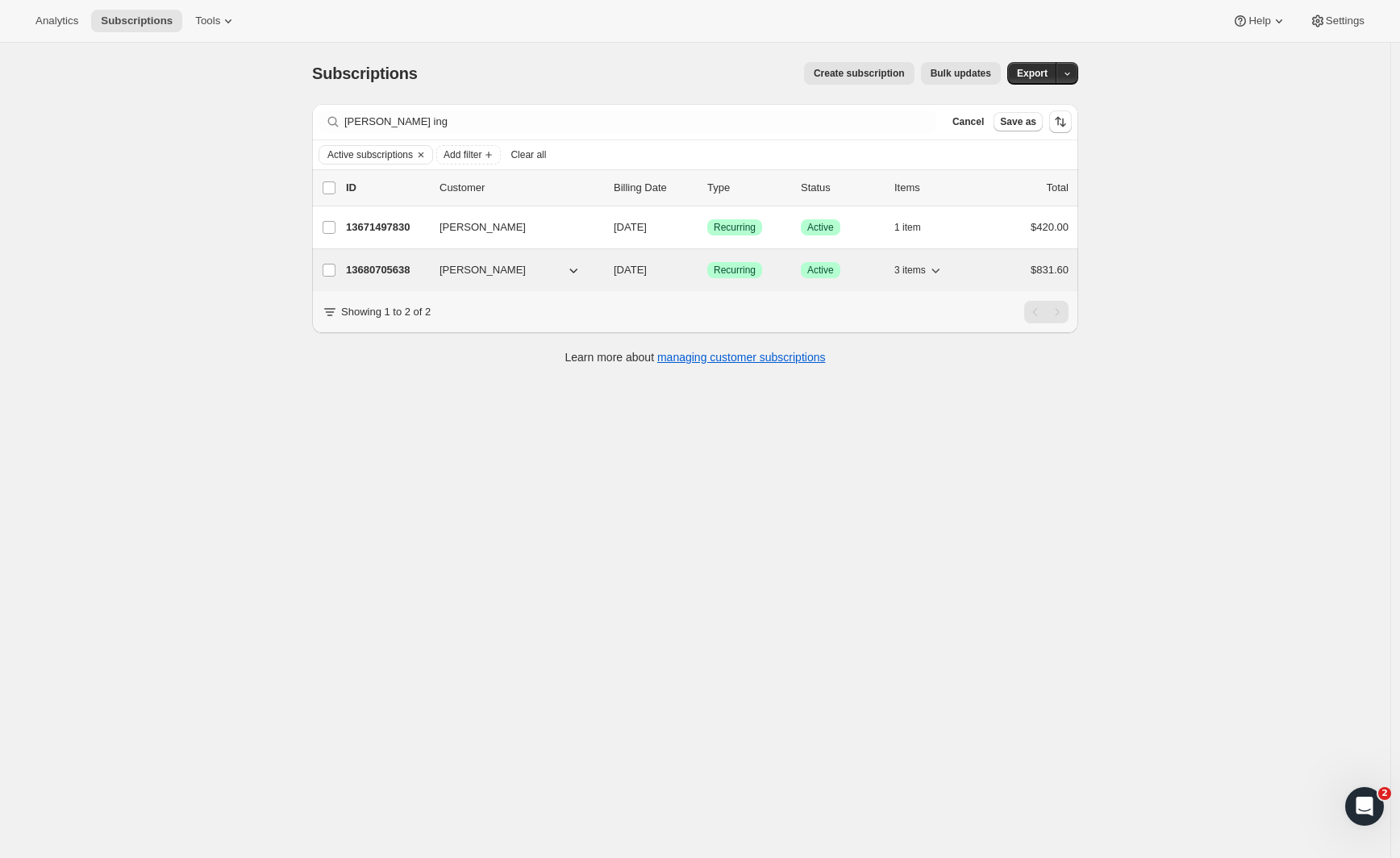
click at [406, 266] on p "13680705638" at bounding box center [385, 269] width 80 height 16
